Goal: Task Accomplishment & Management: Manage account settings

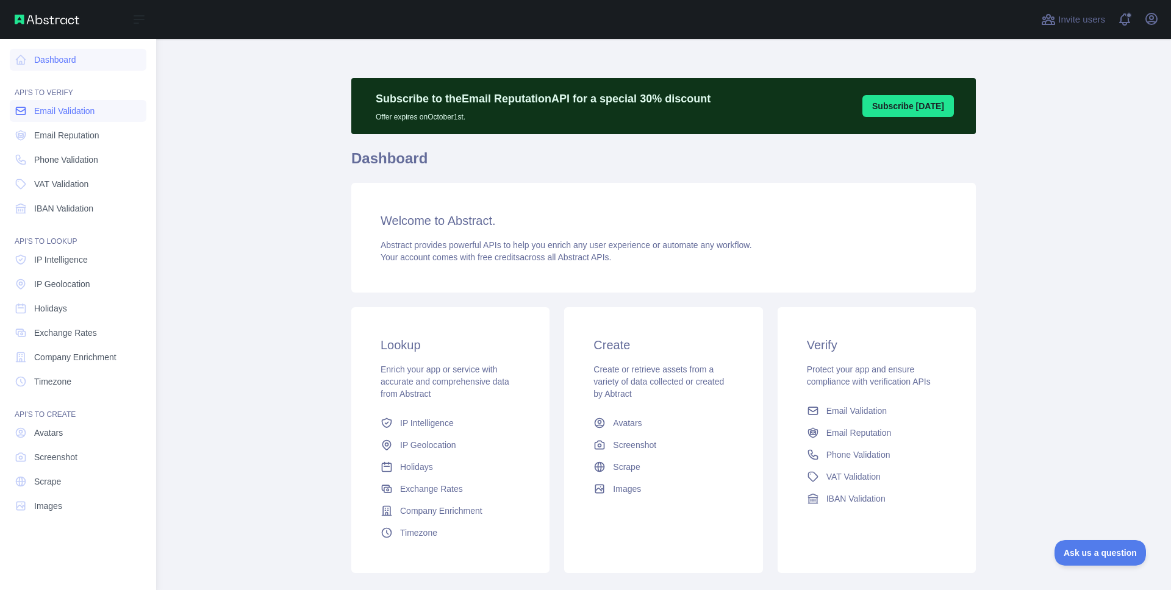
click at [38, 110] on span "Email Validation" at bounding box center [64, 111] width 60 height 12
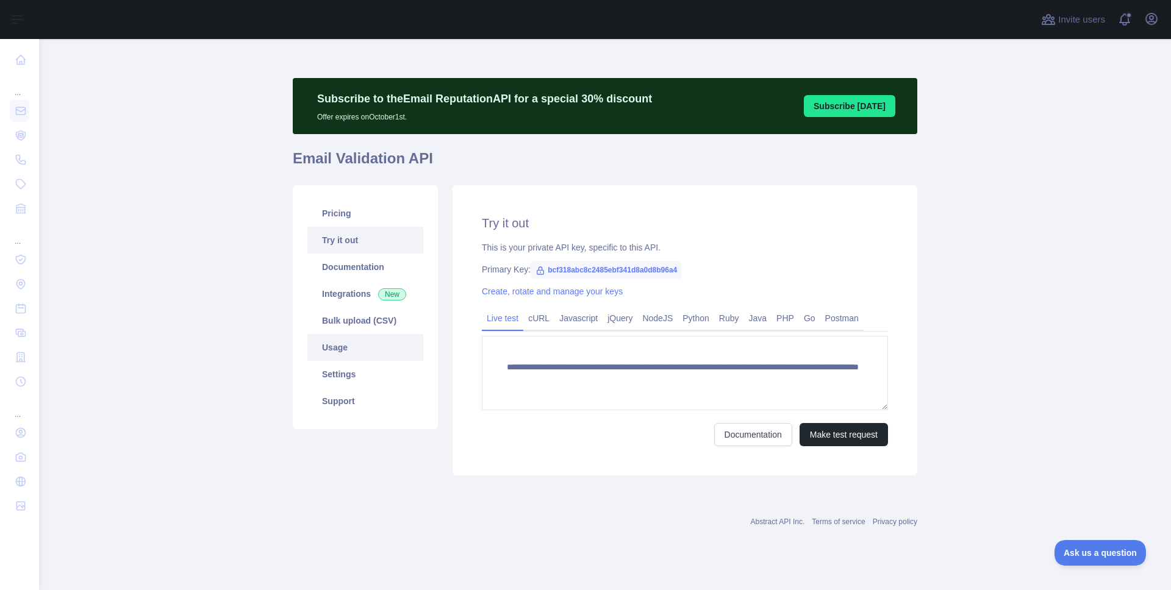
click at [337, 352] on link "Usage" at bounding box center [365, 347] width 116 height 27
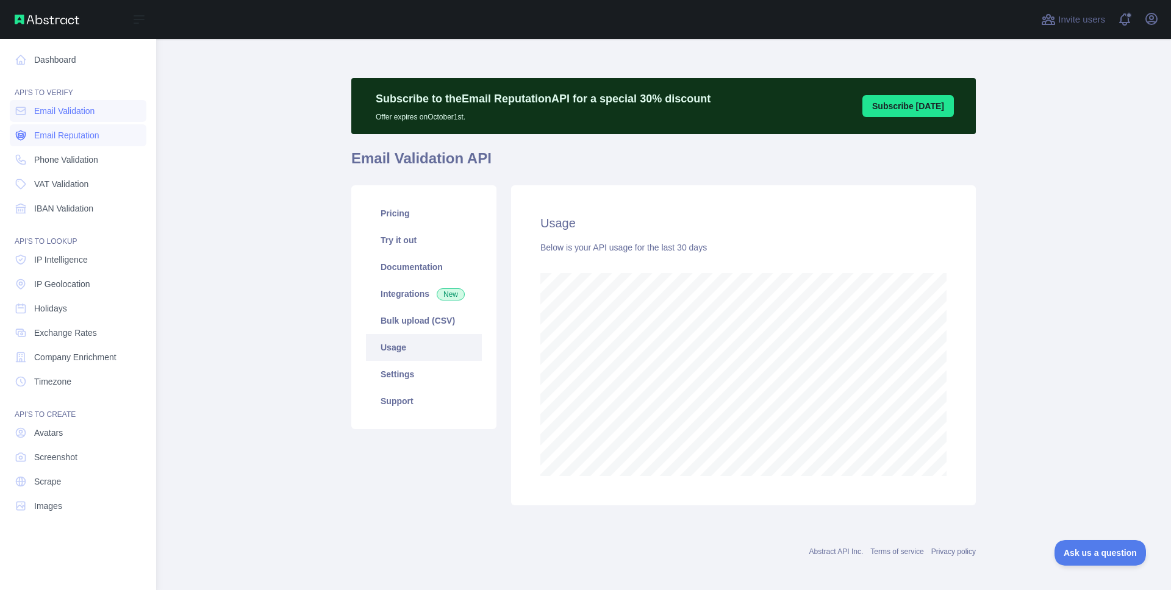
scroll to position [609298, 608843]
click at [95, 140] on span "Email Reputation" at bounding box center [66, 135] width 65 height 12
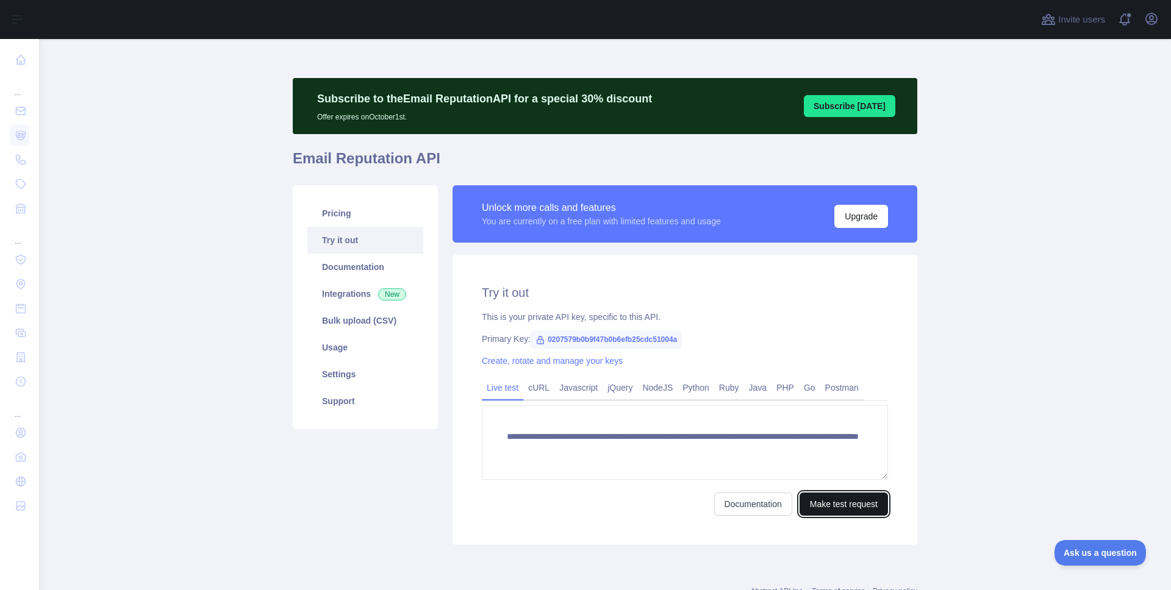
click at [825, 503] on button "Make test request" at bounding box center [844, 504] width 88 height 23
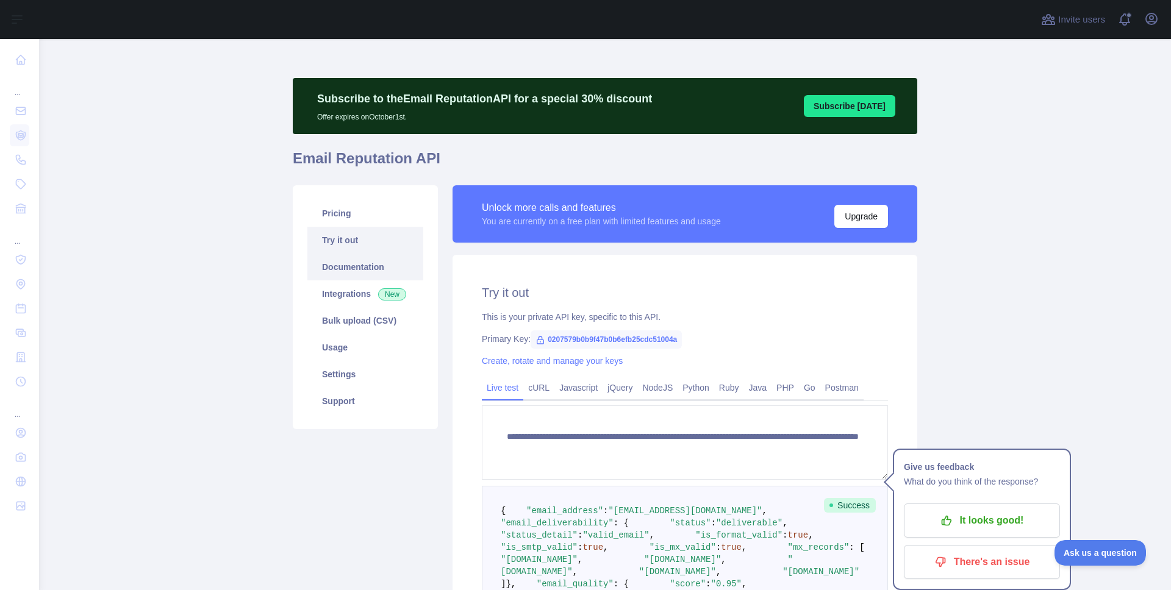
click at [377, 271] on link "Documentation" at bounding box center [365, 267] width 116 height 27
click at [1147, 22] on icon "button" at bounding box center [1151, 18] width 11 height 11
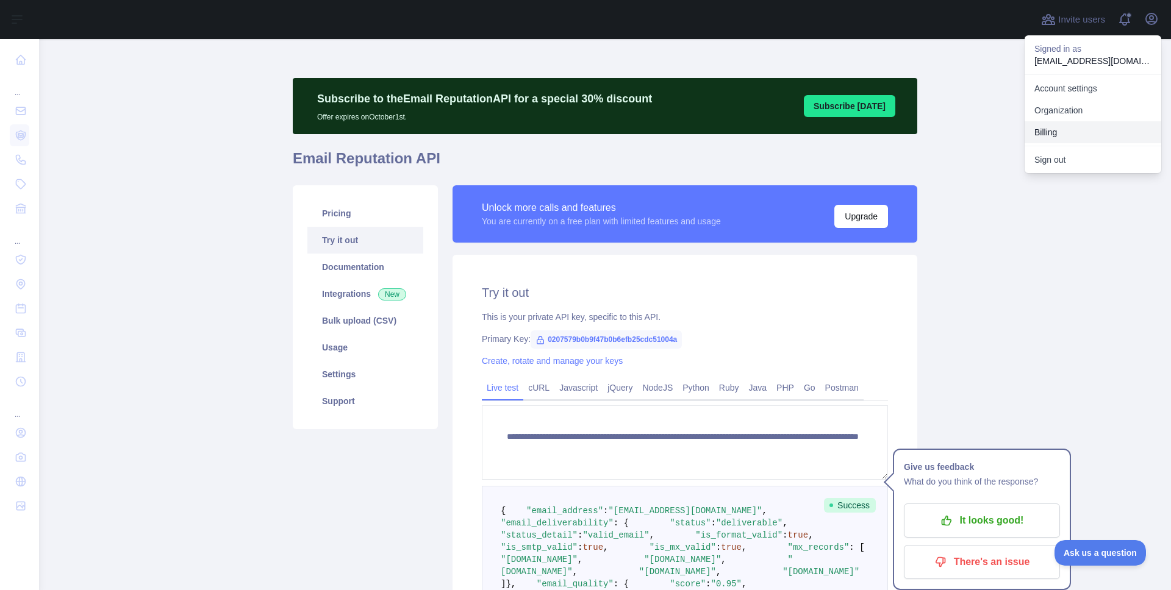
click at [1096, 127] on button "Billing" at bounding box center [1093, 132] width 137 height 22
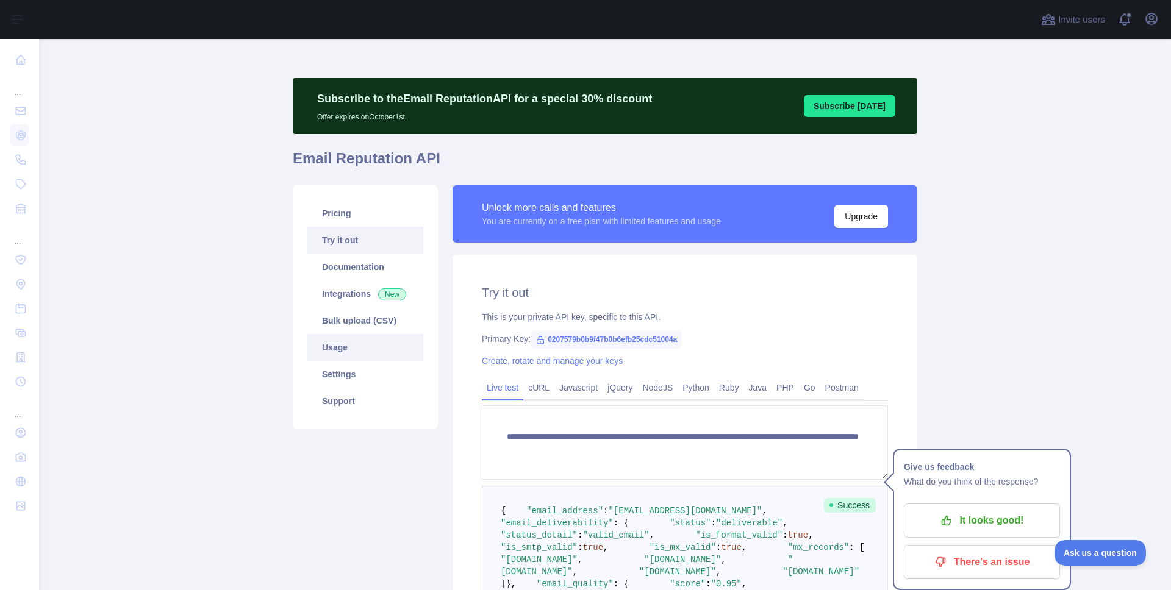
click at [365, 339] on link "Usage" at bounding box center [365, 347] width 116 height 27
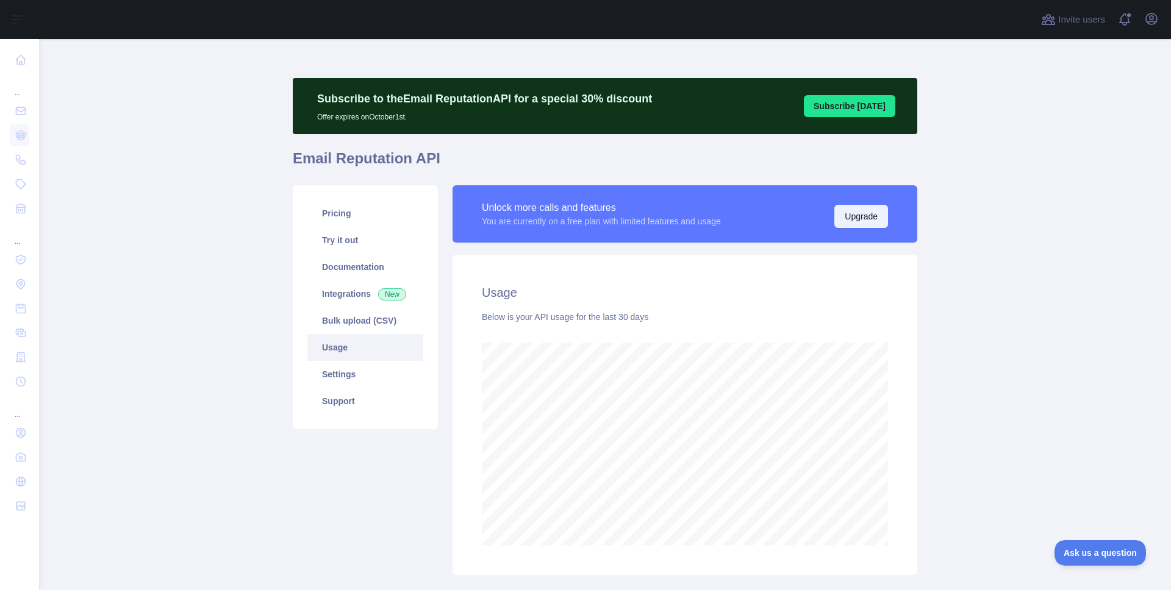
click at [845, 223] on button "Upgrade" at bounding box center [861, 216] width 54 height 23
click at [524, 201] on div "Unlock more calls and features" at bounding box center [601, 208] width 239 height 15
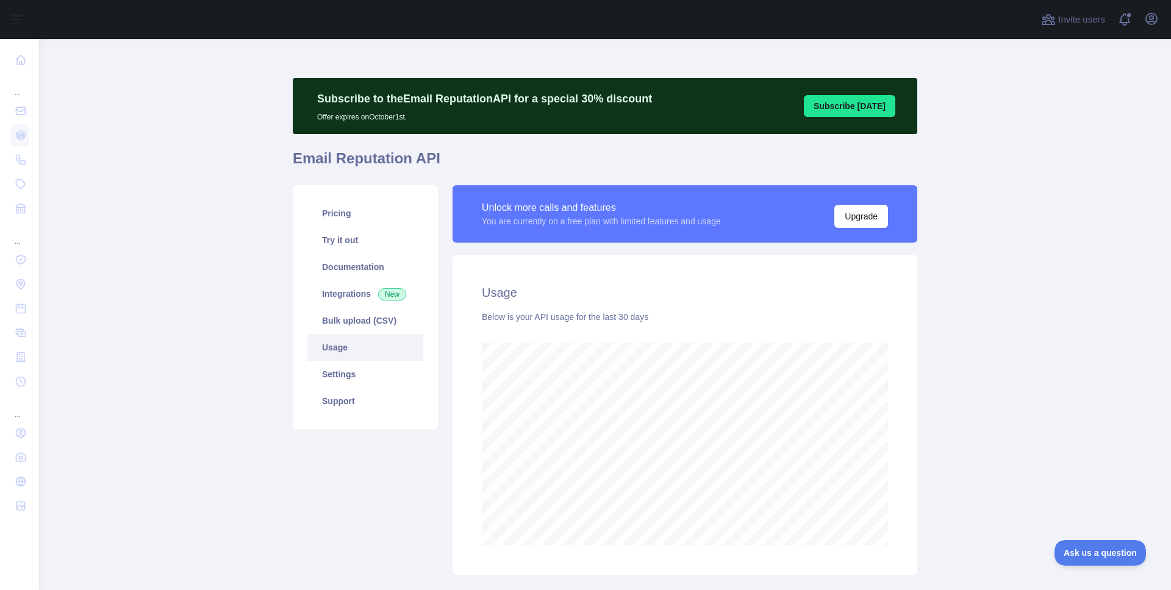
click at [500, 219] on div "You are currently on a free plan with limited features and usage" at bounding box center [601, 221] width 239 height 12
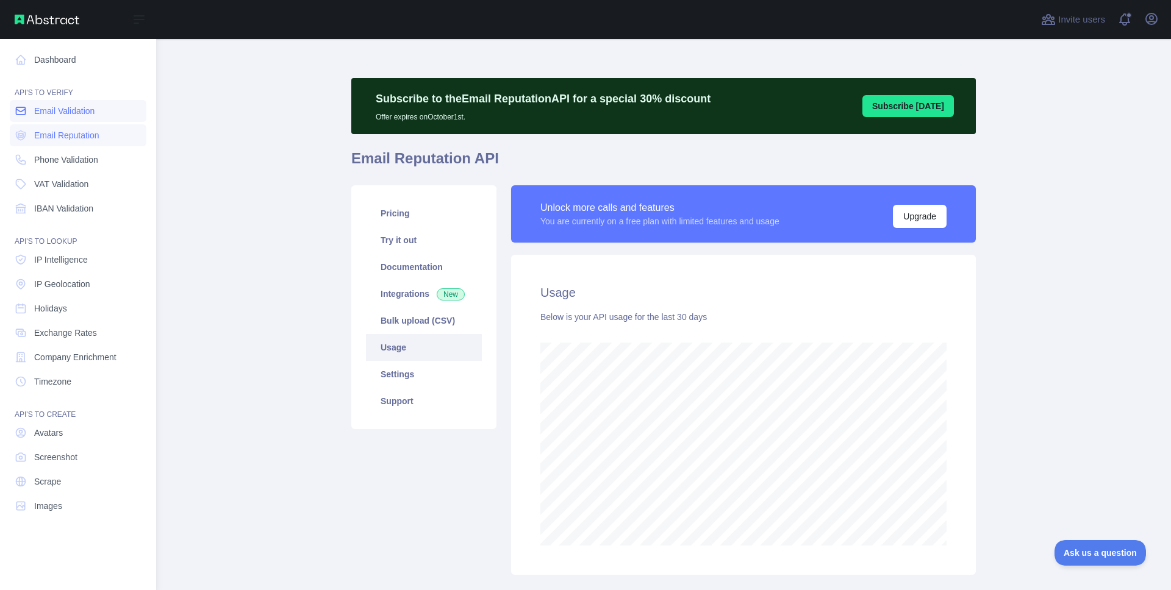
scroll to position [609298, 608843]
click at [49, 109] on span "Email Validation" at bounding box center [64, 111] width 60 height 12
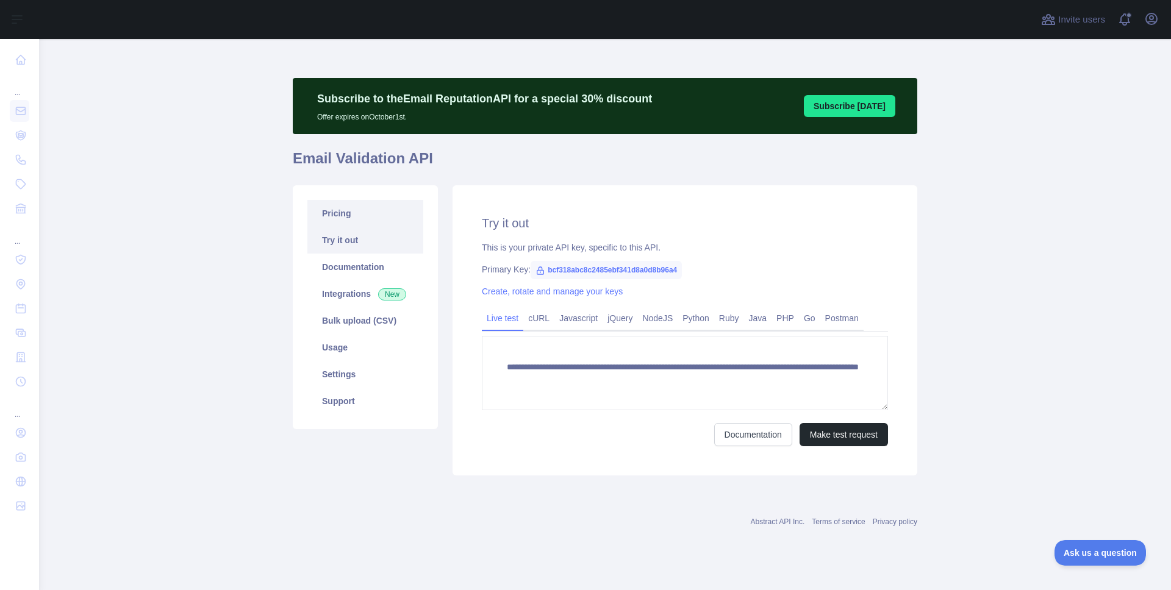
click at [374, 207] on link "Pricing" at bounding box center [365, 213] width 116 height 27
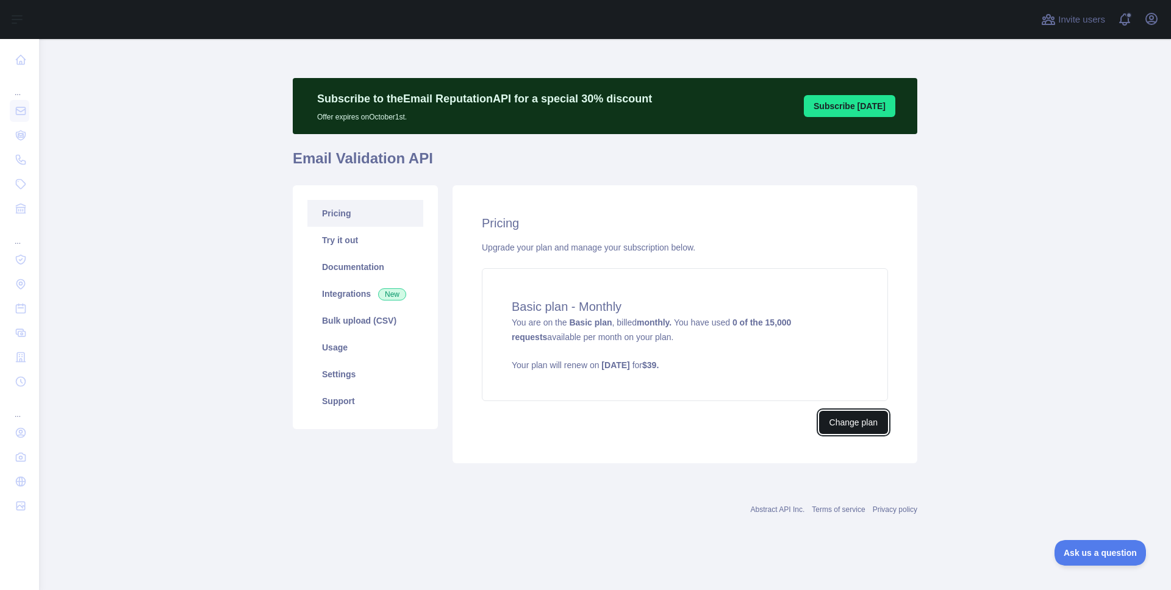
click at [840, 420] on button "Change plan" at bounding box center [853, 422] width 69 height 23
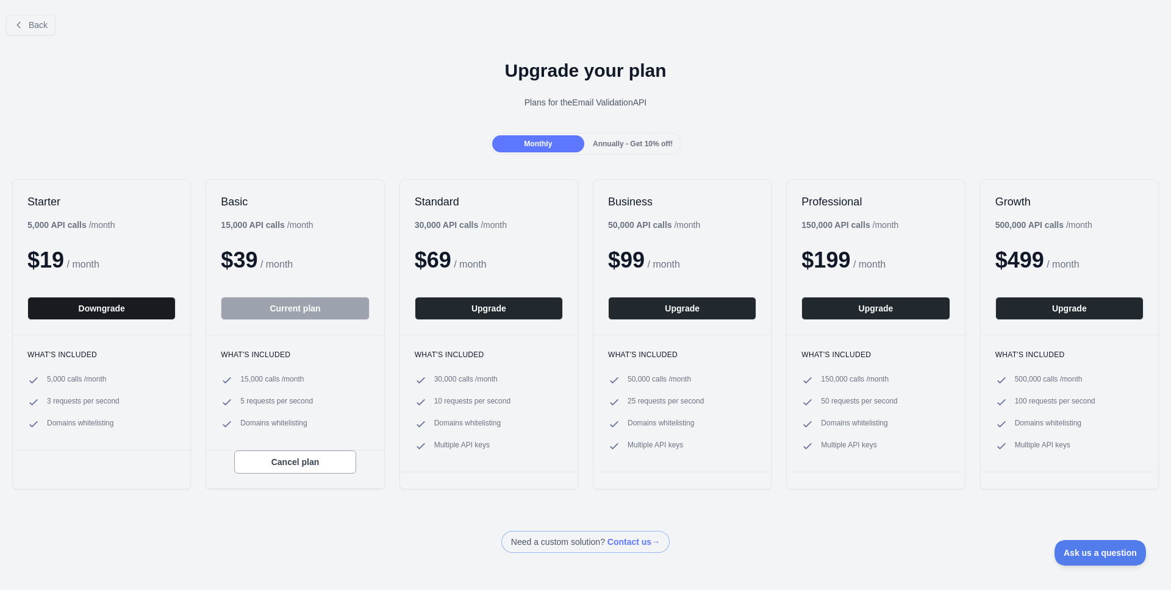
click at [93, 310] on button "Downgrade" at bounding box center [101, 308] width 148 height 23
click at [310, 467] on button "Cancel plan" at bounding box center [295, 462] width 122 height 23
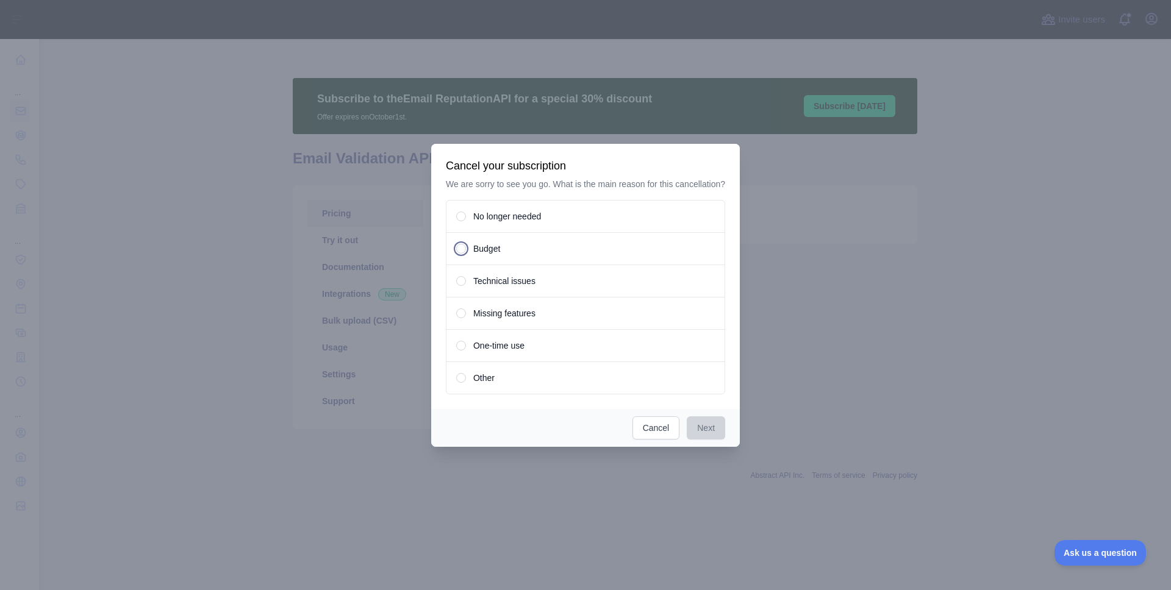
drag, startPoint x: 493, startPoint y: 250, endPoint x: 504, endPoint y: 265, distance: 18.3
click at [493, 250] on span "Budget" at bounding box center [486, 249] width 27 height 12
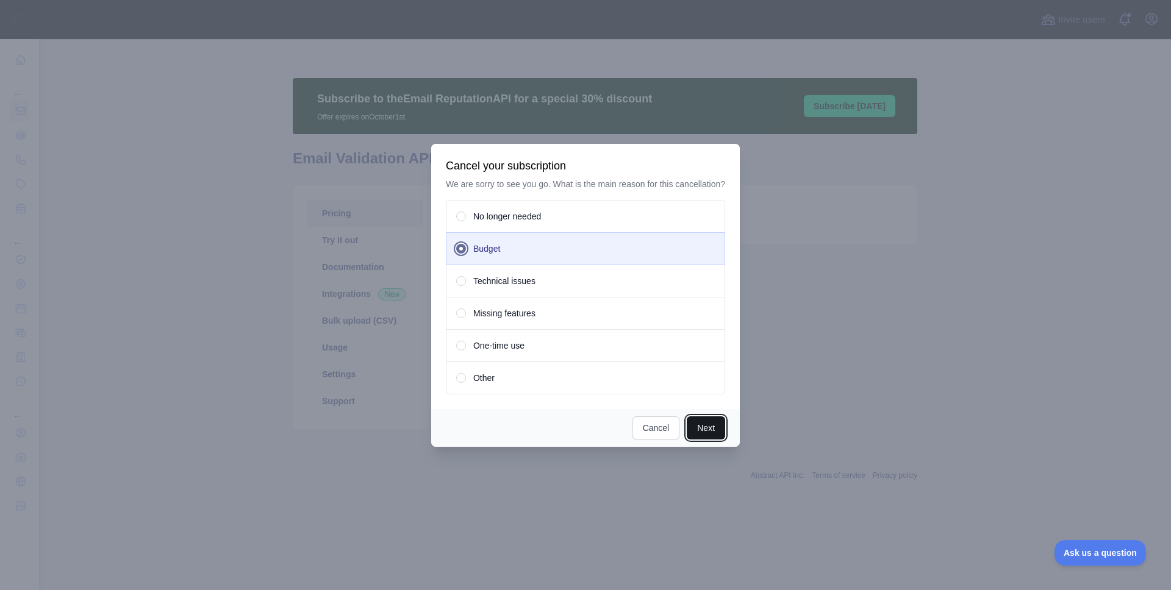
click at [704, 434] on button "Next" at bounding box center [706, 428] width 38 height 23
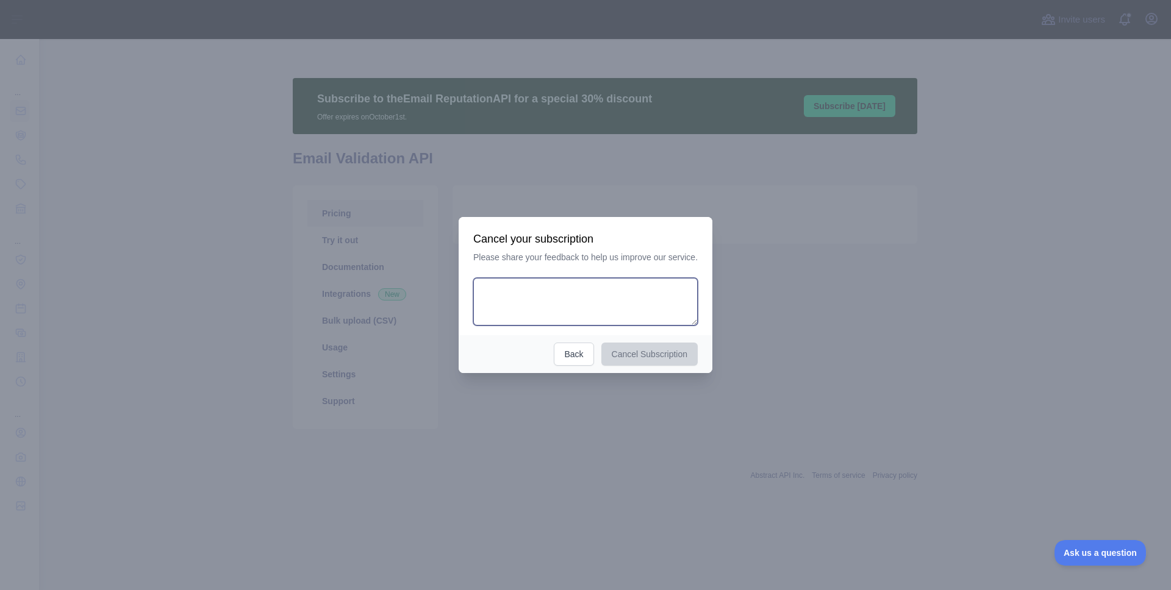
click at [635, 312] on textarea at bounding box center [585, 302] width 224 height 48
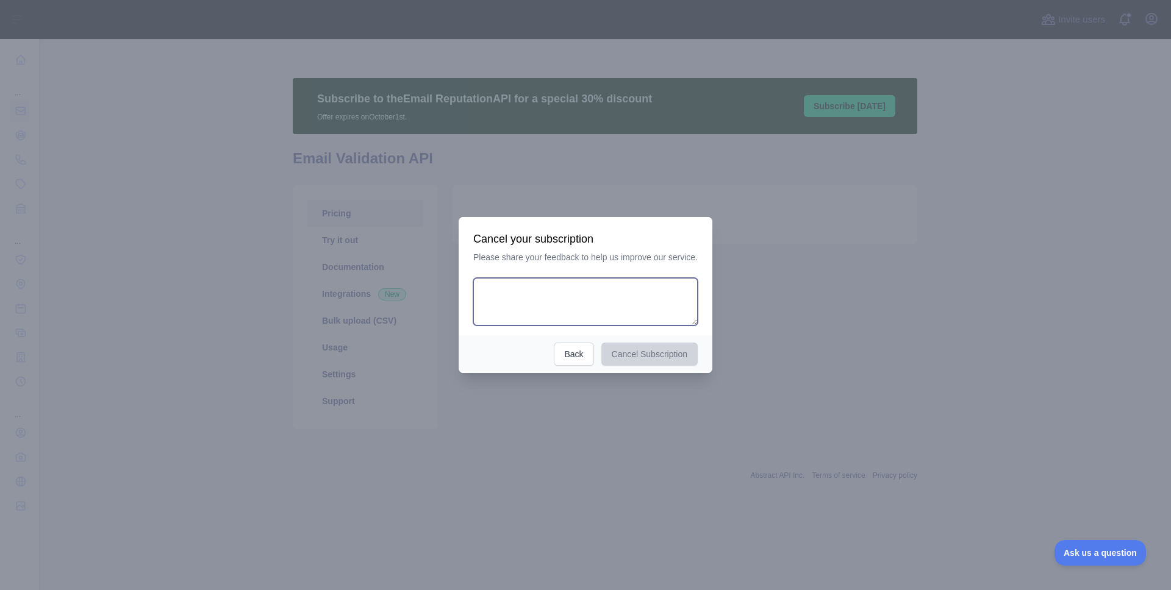
click at [635, 312] on textarea at bounding box center [585, 302] width 224 height 48
type textarea "*******"
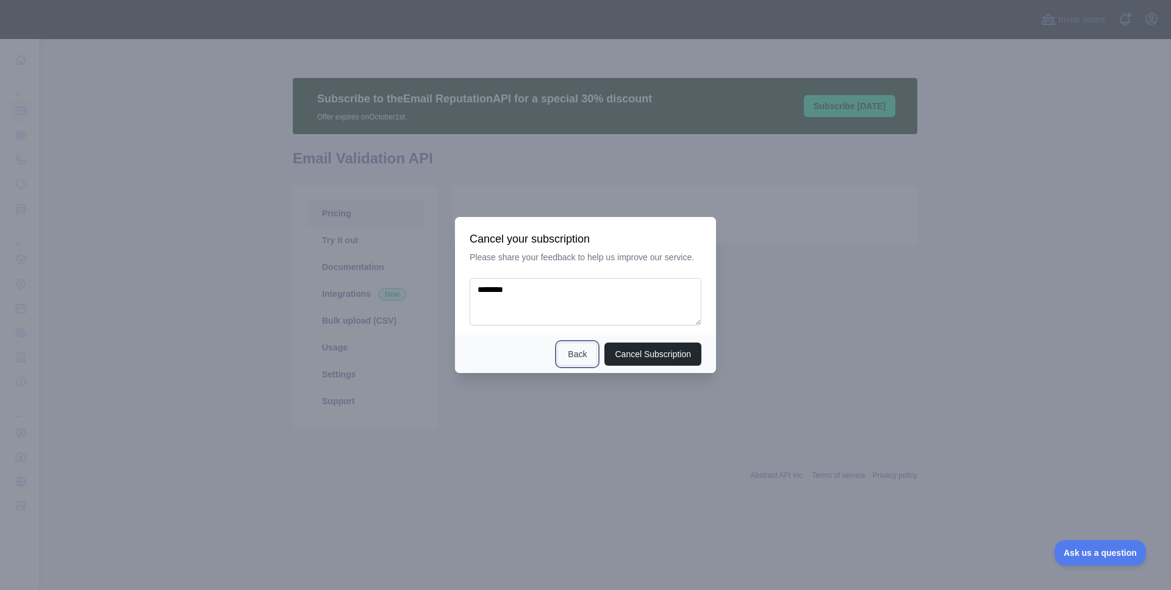
click at [582, 353] on button "Back" at bounding box center [577, 354] width 40 height 23
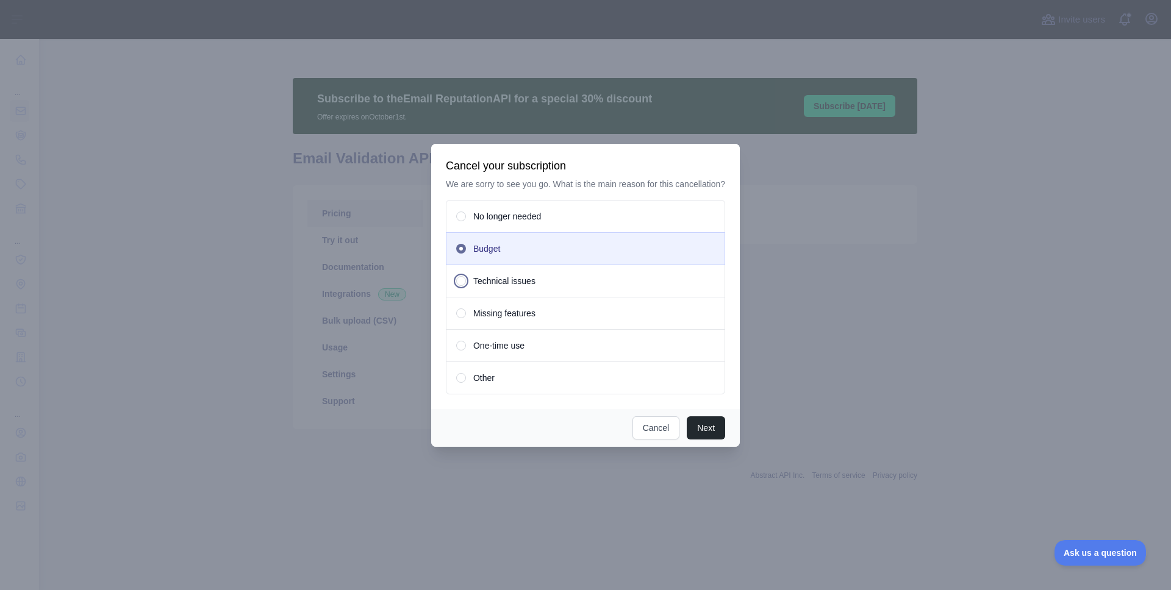
click at [555, 287] on div "Technical issues" at bounding box center [585, 281] width 279 height 33
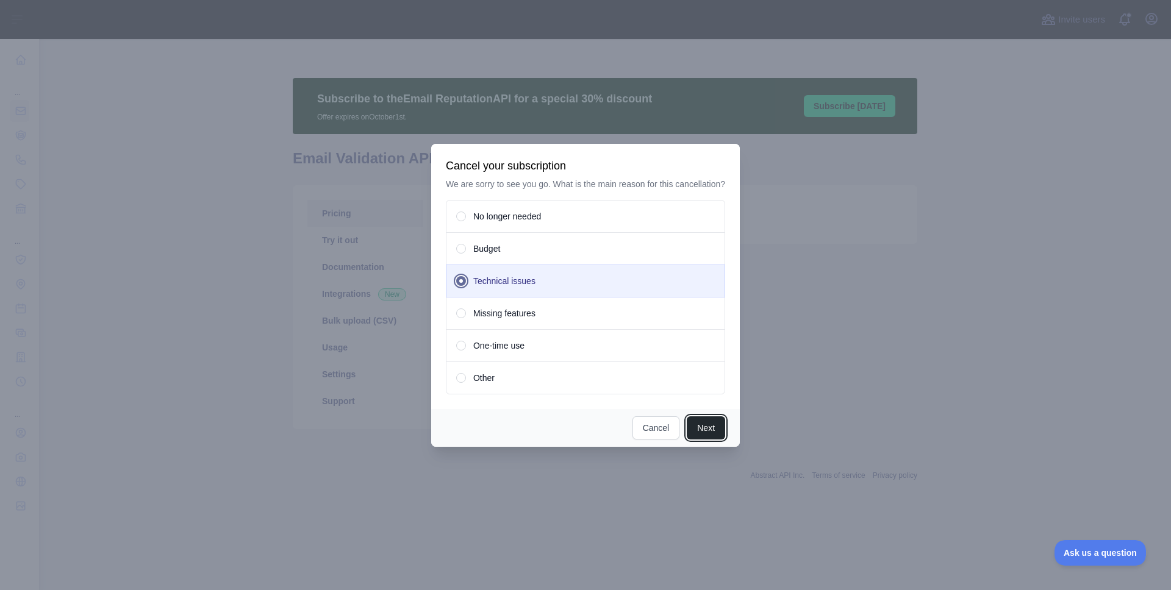
click at [705, 432] on button "Next" at bounding box center [706, 428] width 38 height 23
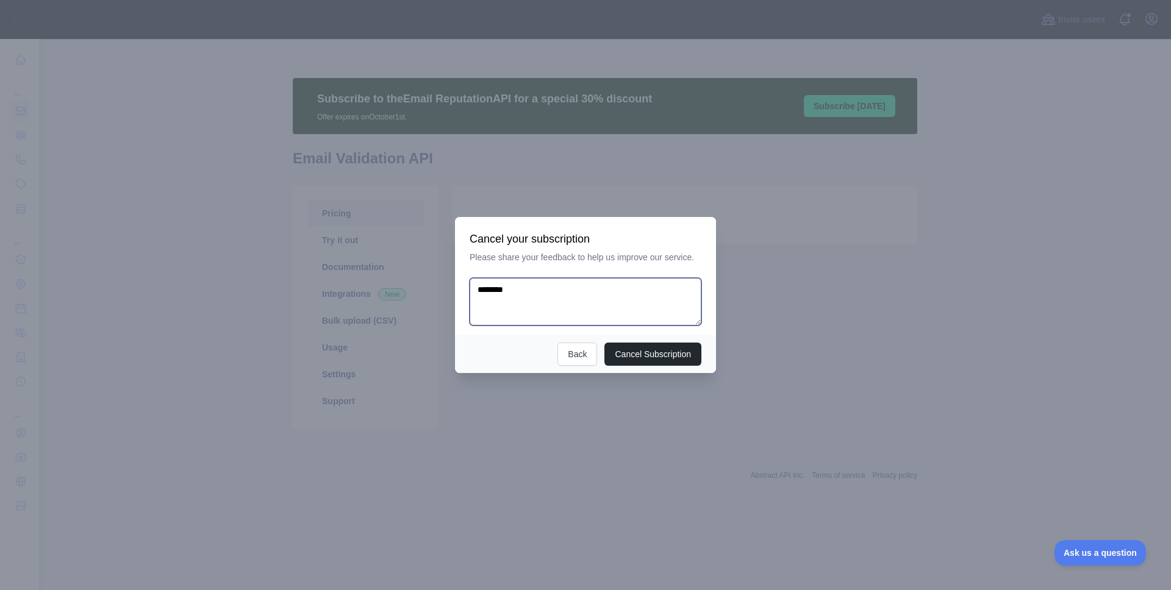
click at [568, 320] on textarea "*******" at bounding box center [586, 302] width 232 height 48
click at [572, 314] on textarea "*******" at bounding box center [586, 302] width 232 height 48
click at [599, 304] on textarea "*******" at bounding box center [586, 302] width 232 height 48
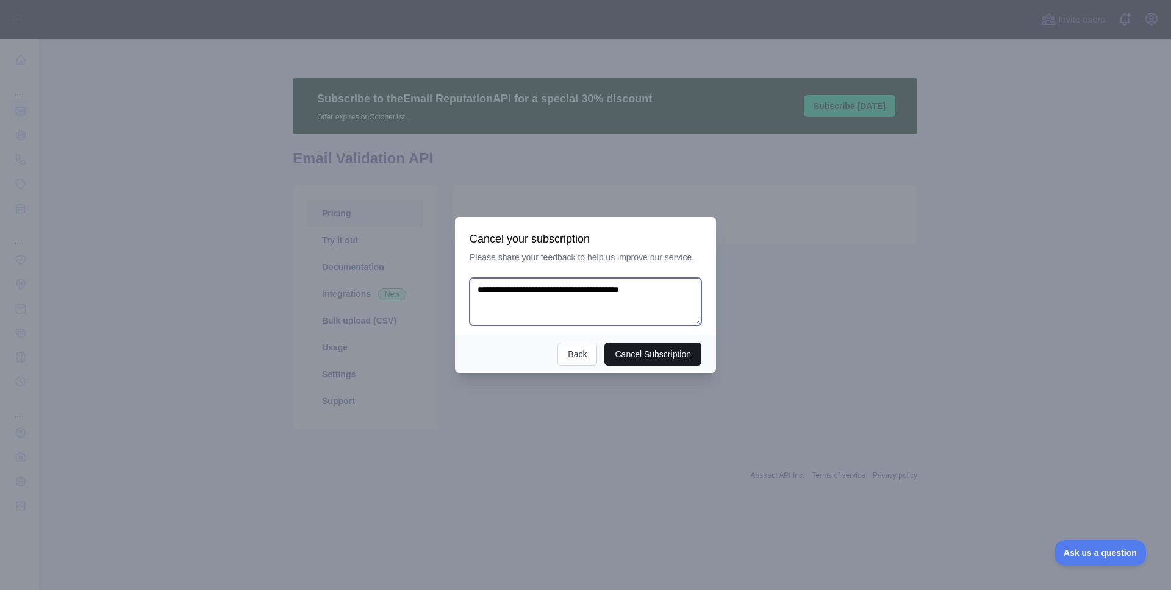
type textarea "**********"
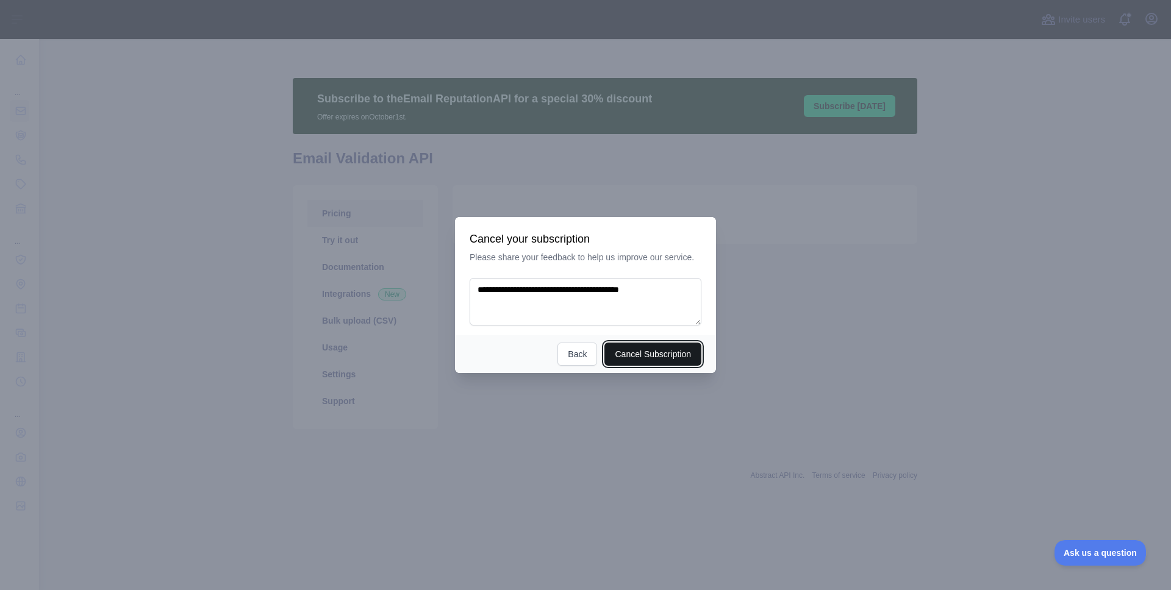
click at [656, 359] on button "Cancel Subscription" at bounding box center [652, 354] width 97 height 23
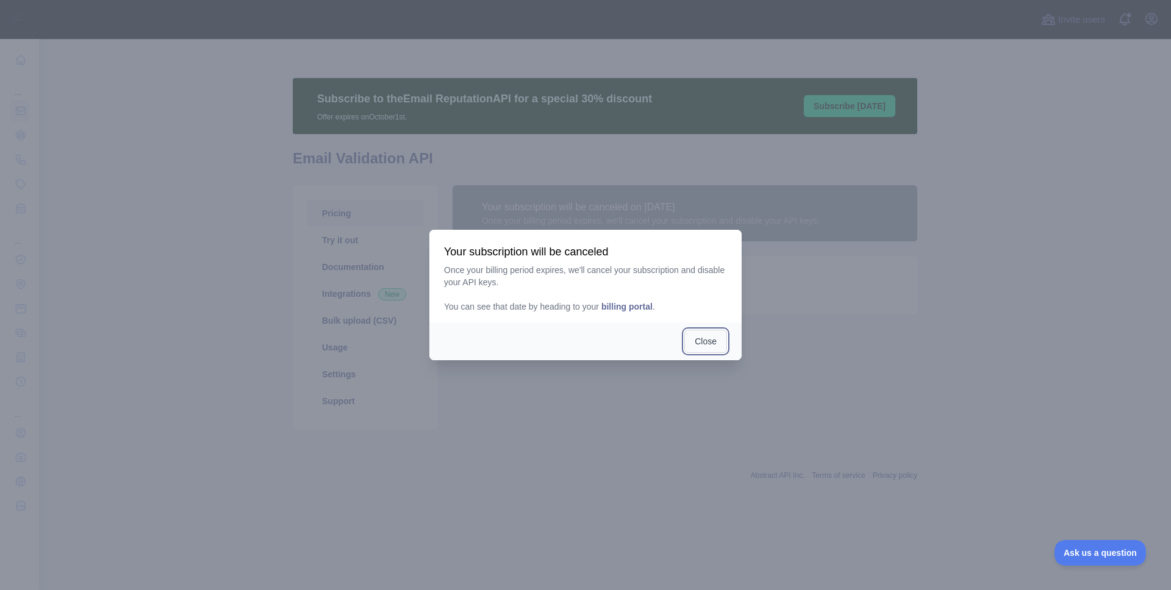
click at [706, 343] on button "Close" at bounding box center [705, 341] width 43 height 23
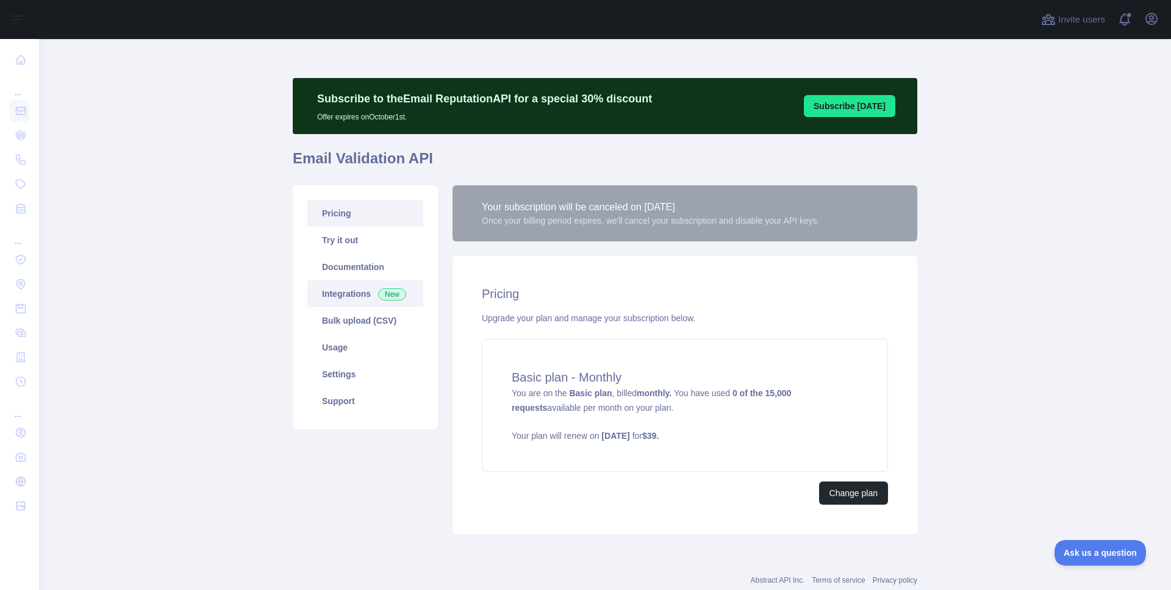
click at [347, 297] on link "Integrations New" at bounding box center [365, 294] width 116 height 27
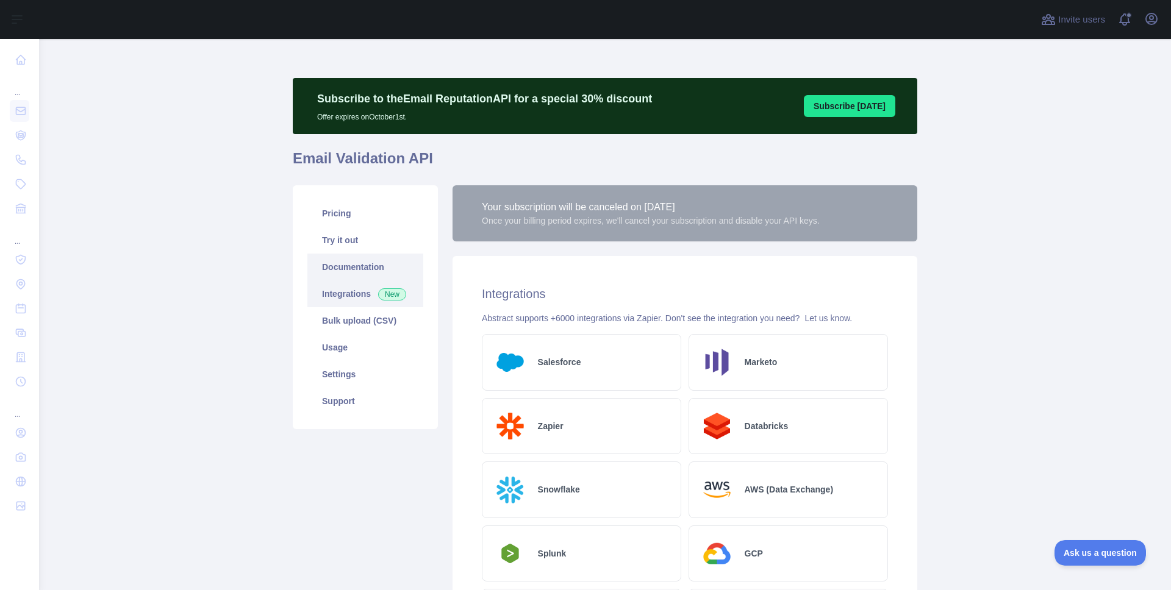
click at [347, 260] on link "Documentation" at bounding box center [365, 267] width 116 height 27
click at [356, 215] on link "Pricing" at bounding box center [365, 213] width 116 height 27
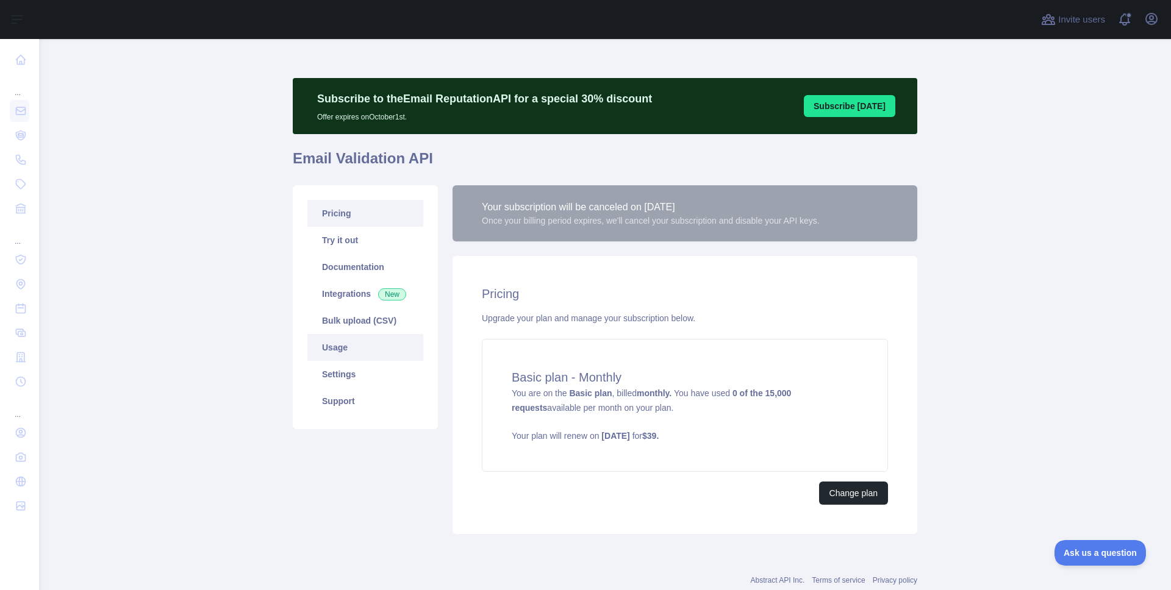
click at [354, 352] on link "Usage" at bounding box center [365, 347] width 116 height 27
